Goal: Find contact information: Find contact information

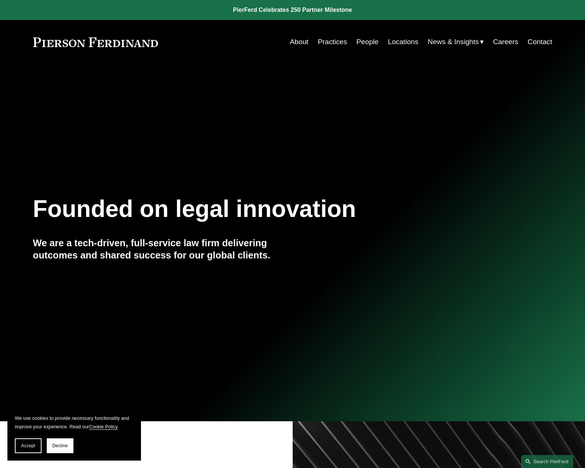
click at [372, 44] on link "People" at bounding box center [367, 42] width 22 height 14
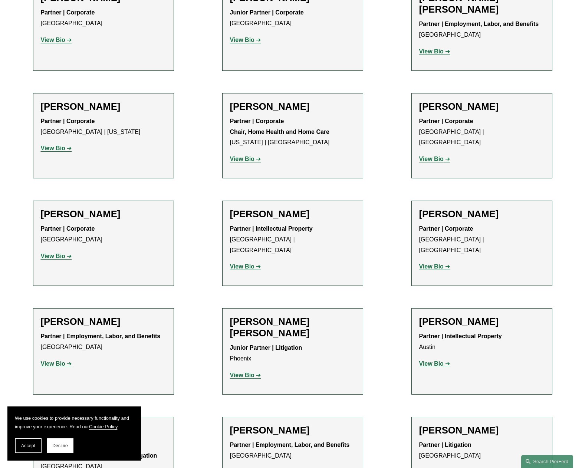
scroll to position [547, 0]
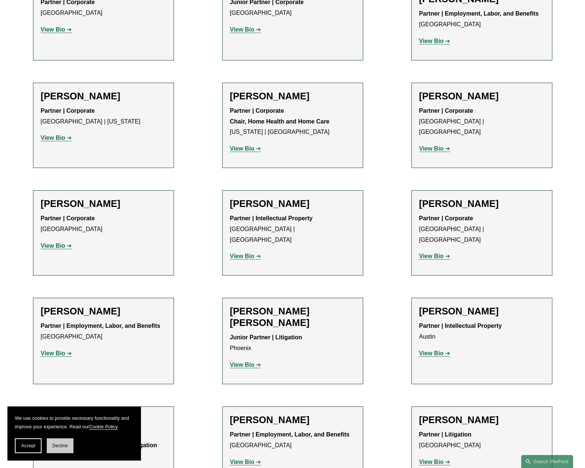
click at [57, 445] on span "Decline" at bounding box center [60, 445] width 16 height 5
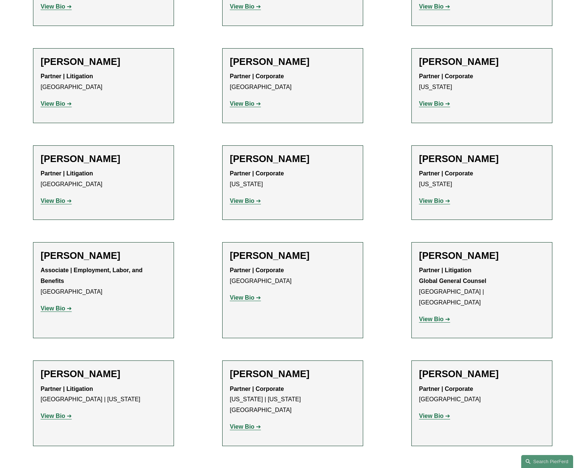
scroll to position [3639, 0]
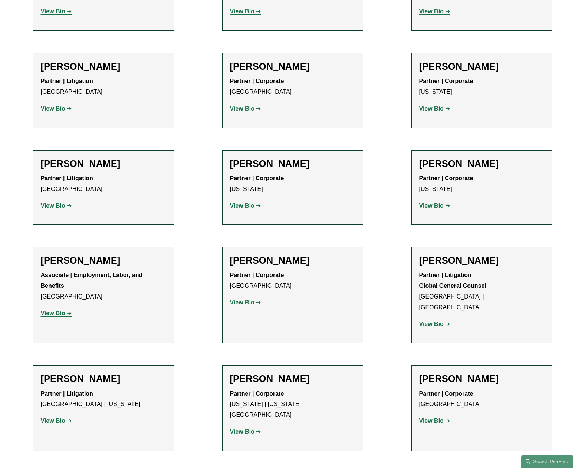
click at [276, 373] on h2 "Julian Hammar" at bounding box center [292, 378] width 125 height 11
click at [246, 428] on strong "View Bio" at bounding box center [242, 431] width 24 height 6
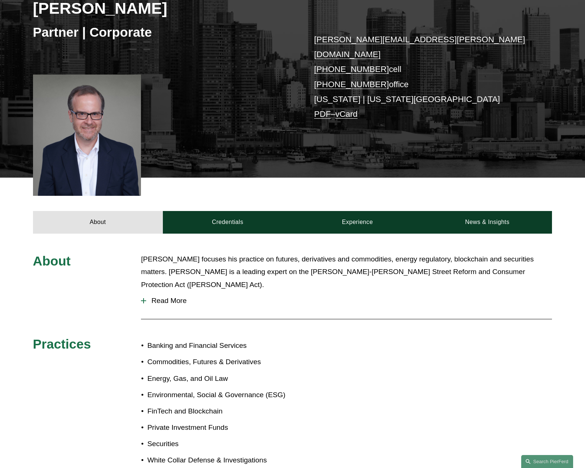
scroll to position [132, 0]
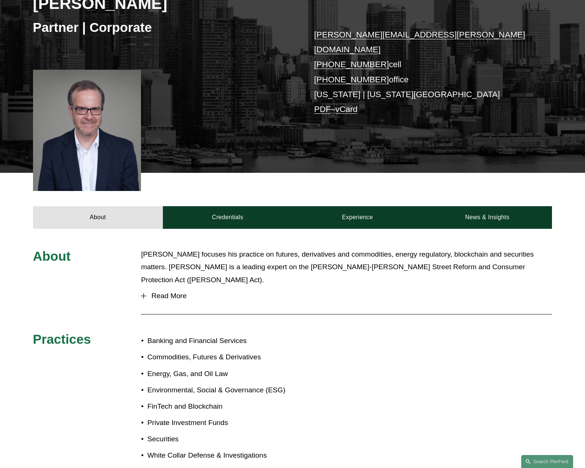
click at [177, 286] on button "Read More" at bounding box center [346, 295] width 411 height 19
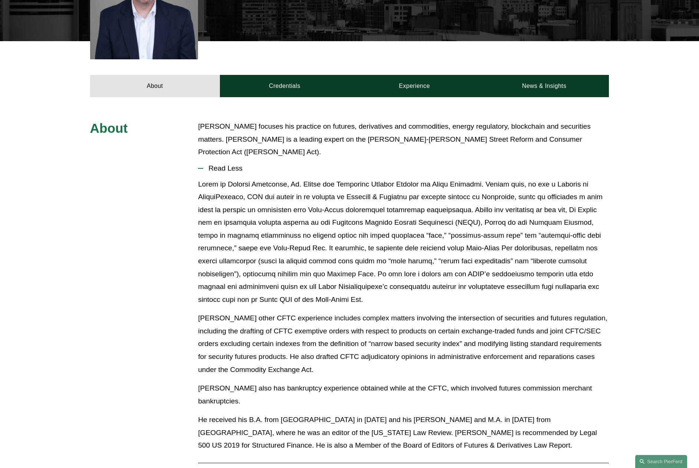
scroll to position [0, 0]
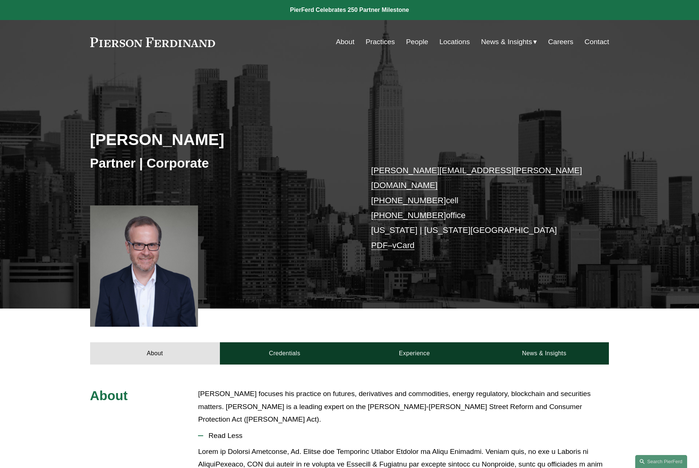
click at [342, 42] on link "About" at bounding box center [345, 42] width 19 height 14
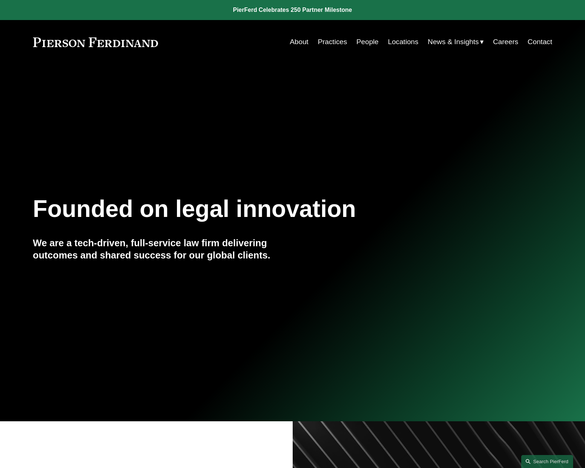
click at [368, 43] on link "People" at bounding box center [367, 42] width 22 height 14
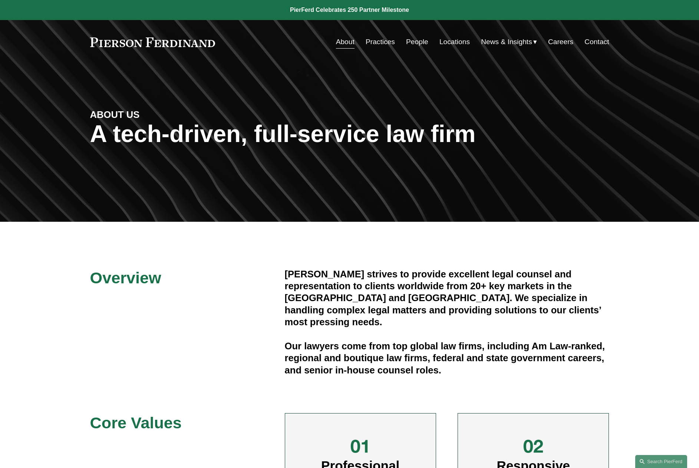
click at [372, 38] on link "Practices" at bounding box center [380, 42] width 29 height 14
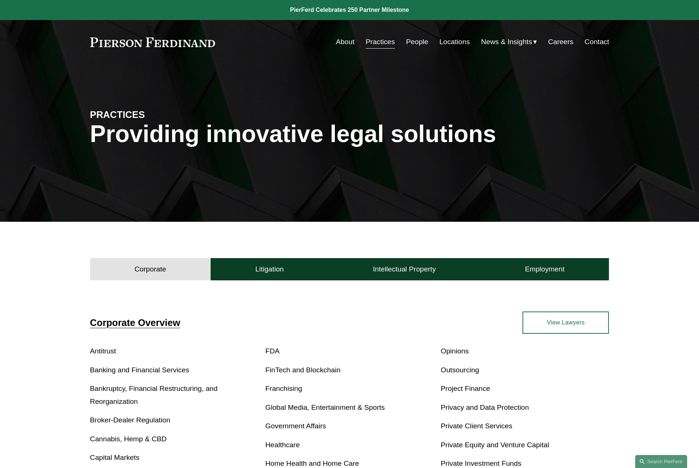
click at [419, 42] on link "People" at bounding box center [417, 42] width 22 height 14
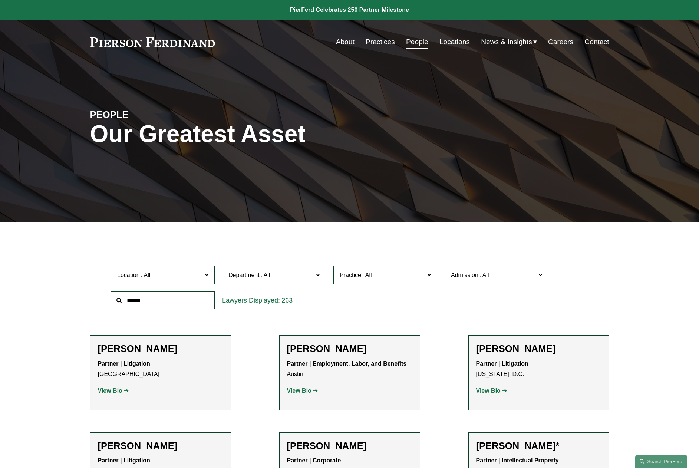
click at [387, 40] on link "Practices" at bounding box center [380, 42] width 29 height 14
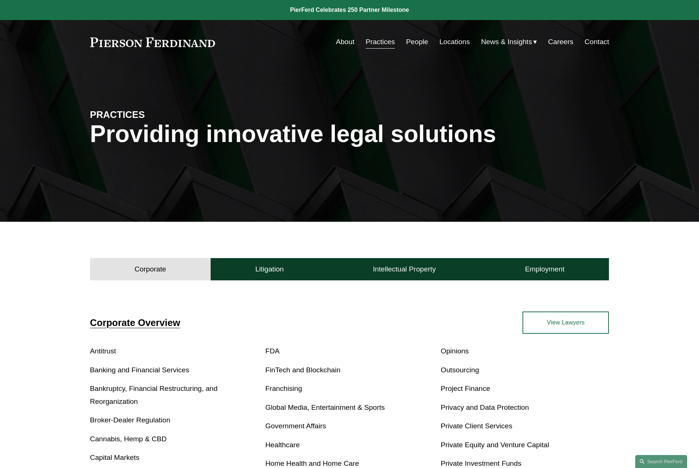
click at [461, 41] on link "Locations" at bounding box center [454, 42] width 30 height 14
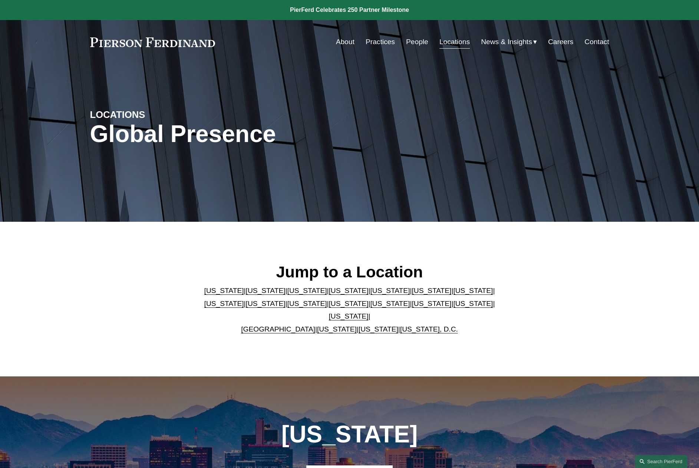
scroll to position [66, 0]
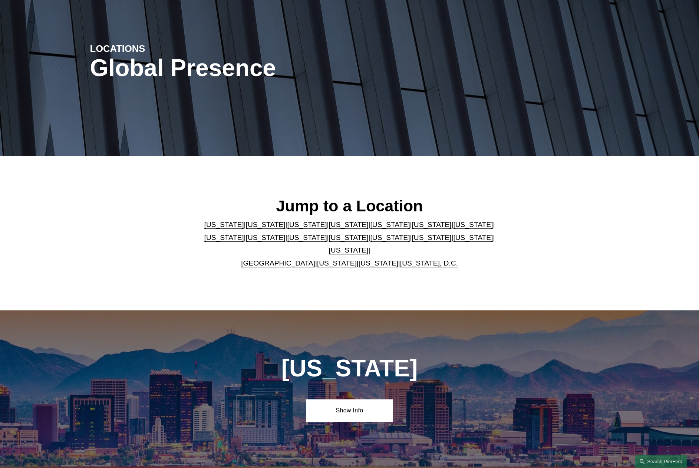
click at [329, 259] on link "[US_STATE]" at bounding box center [337, 263] width 40 height 8
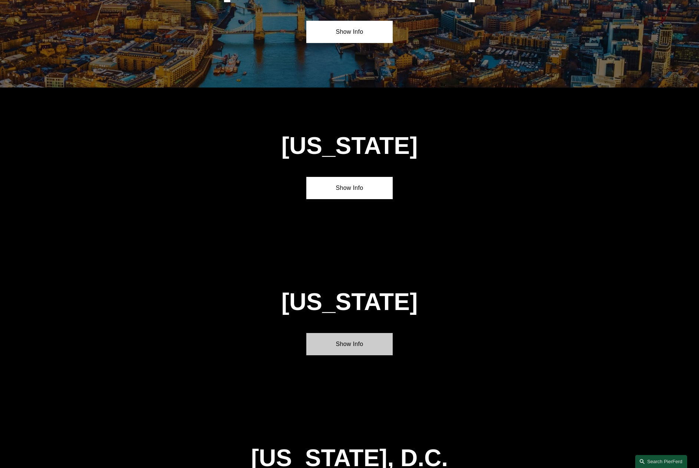
scroll to position [2877, 0]
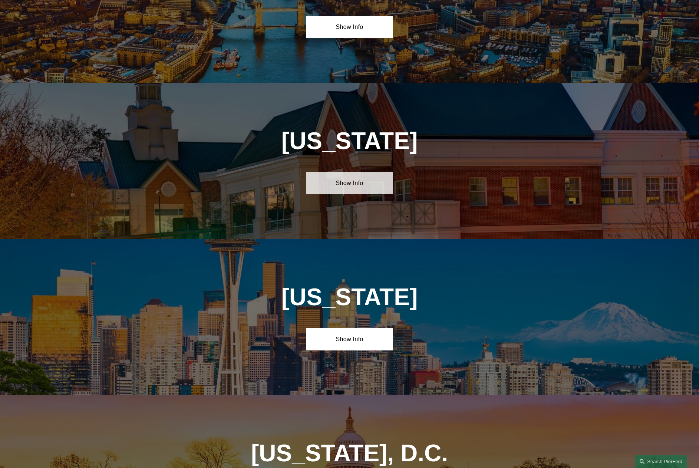
click at [336, 172] on link "Show Info" at bounding box center [349, 183] width 86 height 22
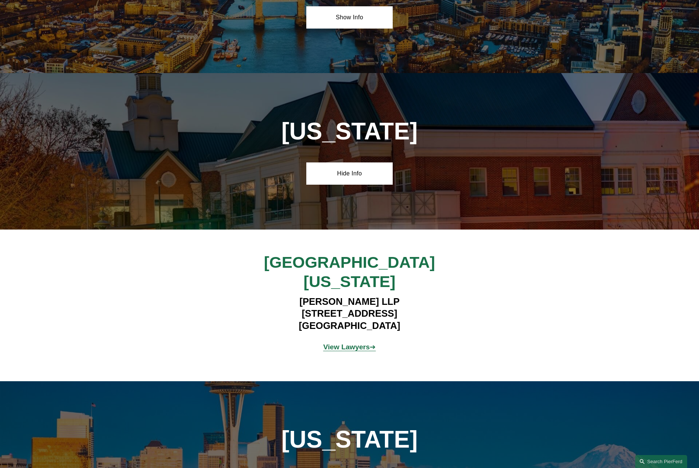
scroll to position [2891, 0]
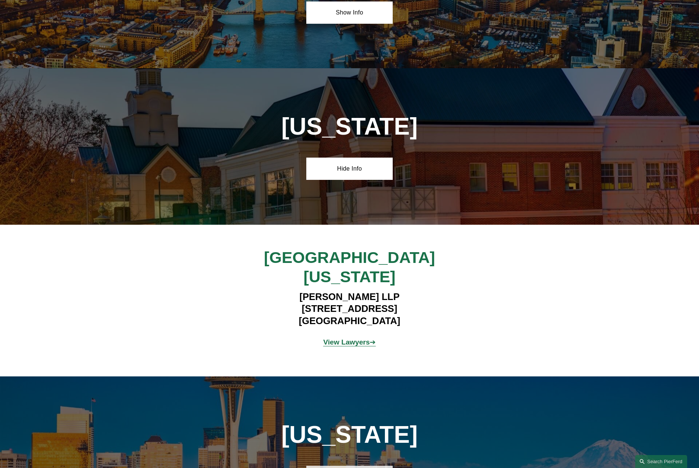
click at [346, 466] on link "Show Info" at bounding box center [349, 477] width 86 height 22
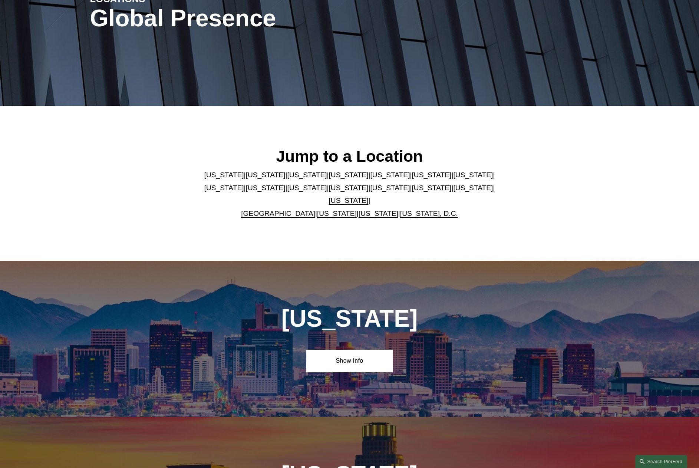
scroll to position [1, 0]
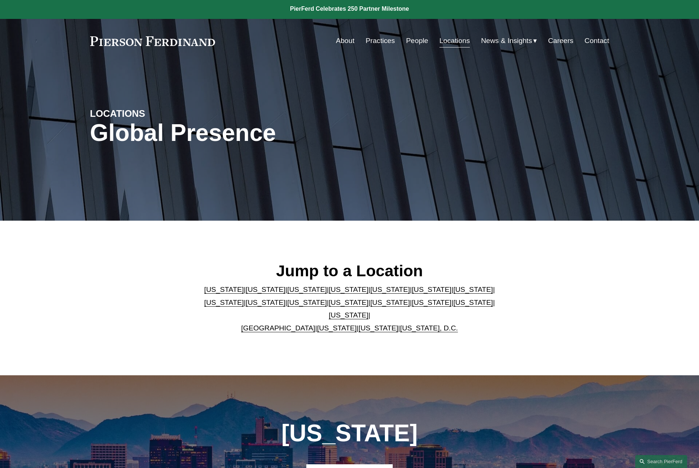
click at [419, 324] on link "[US_STATE], D.C." at bounding box center [429, 328] width 58 height 8
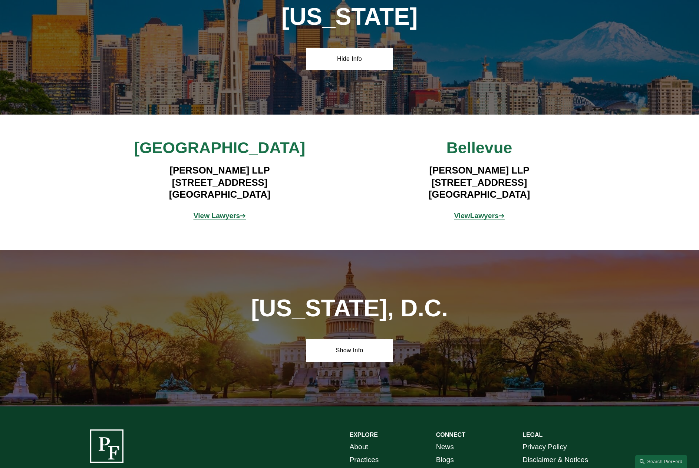
scroll to position [3318, 0]
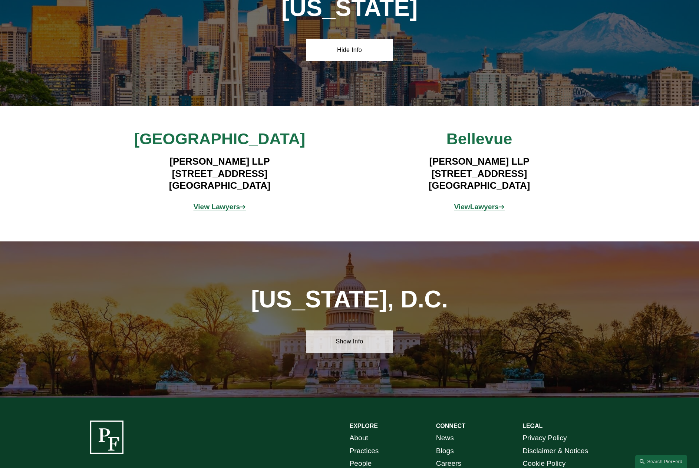
click at [352, 330] on link "Show Info" at bounding box center [349, 341] width 86 height 22
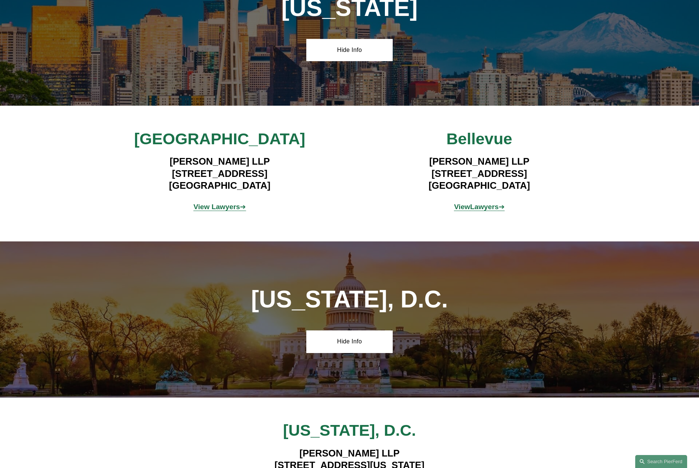
drag, startPoint x: 434, startPoint y: 365, endPoint x: 269, endPoint y: 366, distance: 165.4
click at [269, 447] on h4 "Pierson Ferdinand LLP 601 Pennsylvania Ave NW, Suite 900 Washington, DC 20004" at bounding box center [349, 465] width 303 height 36
copy h4 "601 Pennsylvania Ave NW, Suite 900"
